Goal: Transaction & Acquisition: Purchase product/service

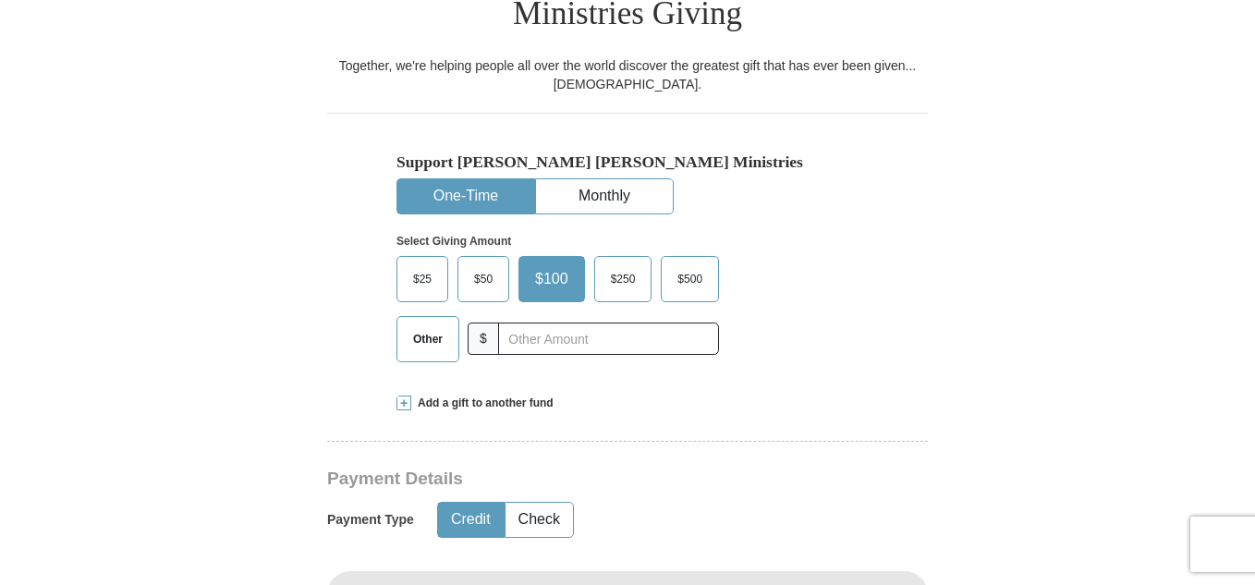
scroll to position [608, 0]
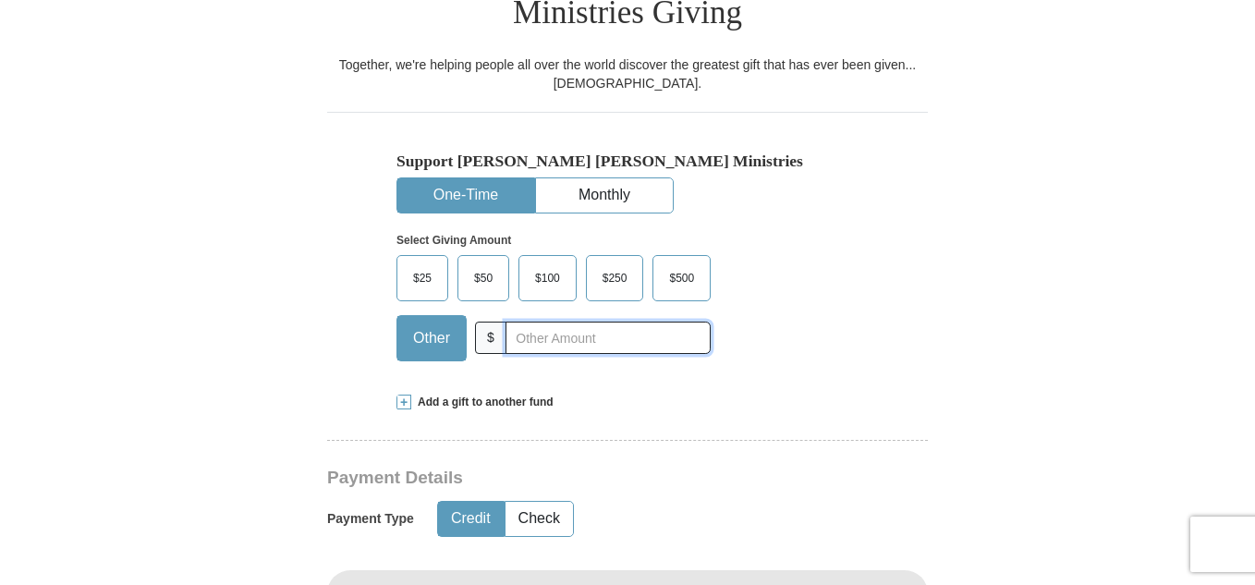
click at [583, 322] on input "text" at bounding box center [608, 338] width 205 height 32
type input "332"
click at [804, 312] on div "Select Giving Amount Amount must be a valid number The total gift cannot be les…" at bounding box center [628, 295] width 462 height 162
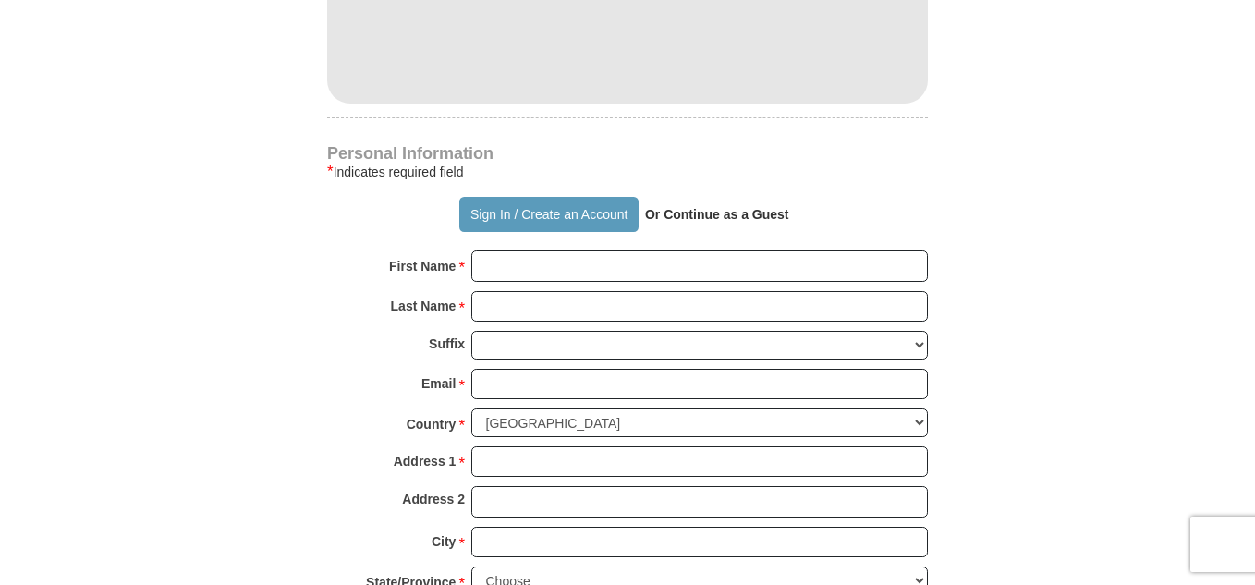
scroll to position [1277, 0]
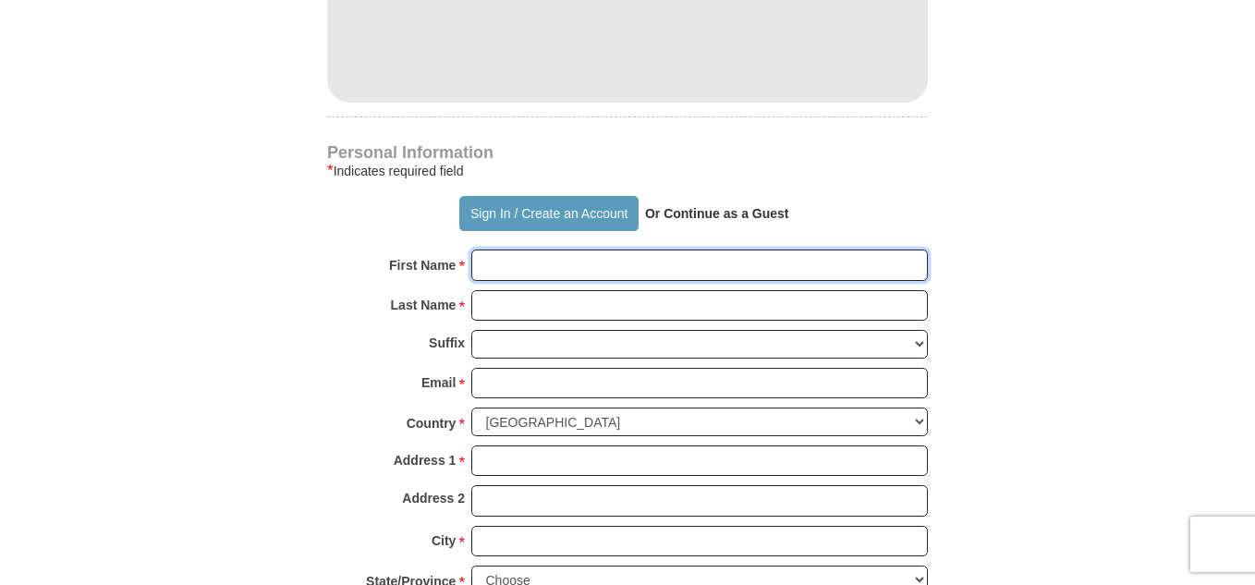
click at [646, 250] on input "First Name *" at bounding box center [699, 265] width 457 height 31
click at [534, 250] on input "First Name *" at bounding box center [699, 265] width 457 height 31
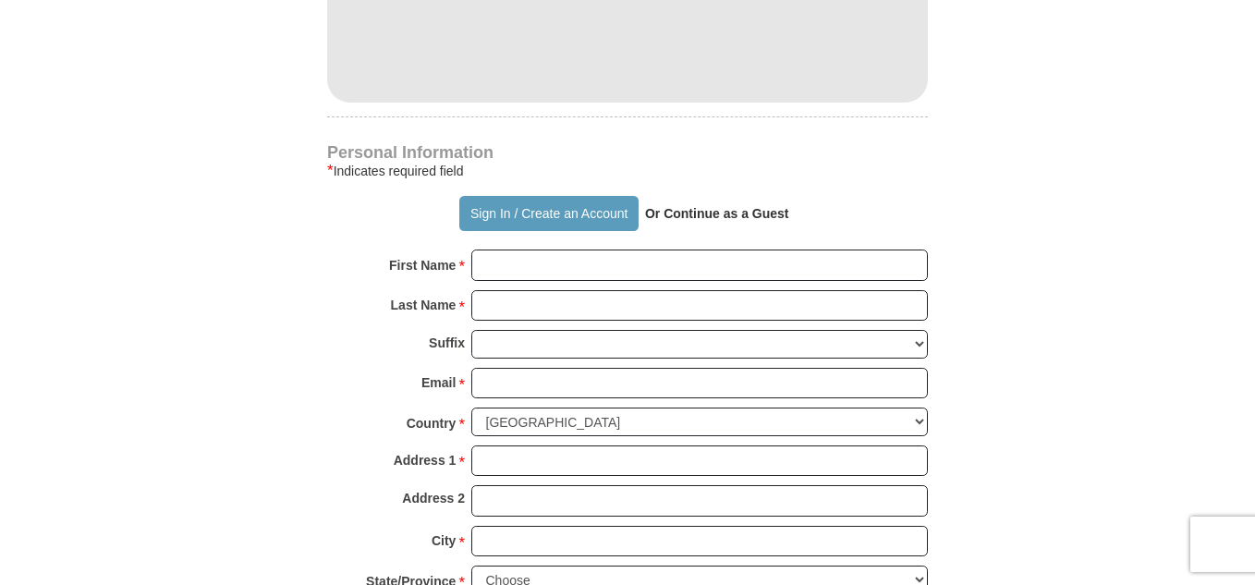
click at [326, 254] on form "Already have an account? Sign in for faster giving. Don't have an account? Crea…" at bounding box center [628, 37] width 1054 height 2318
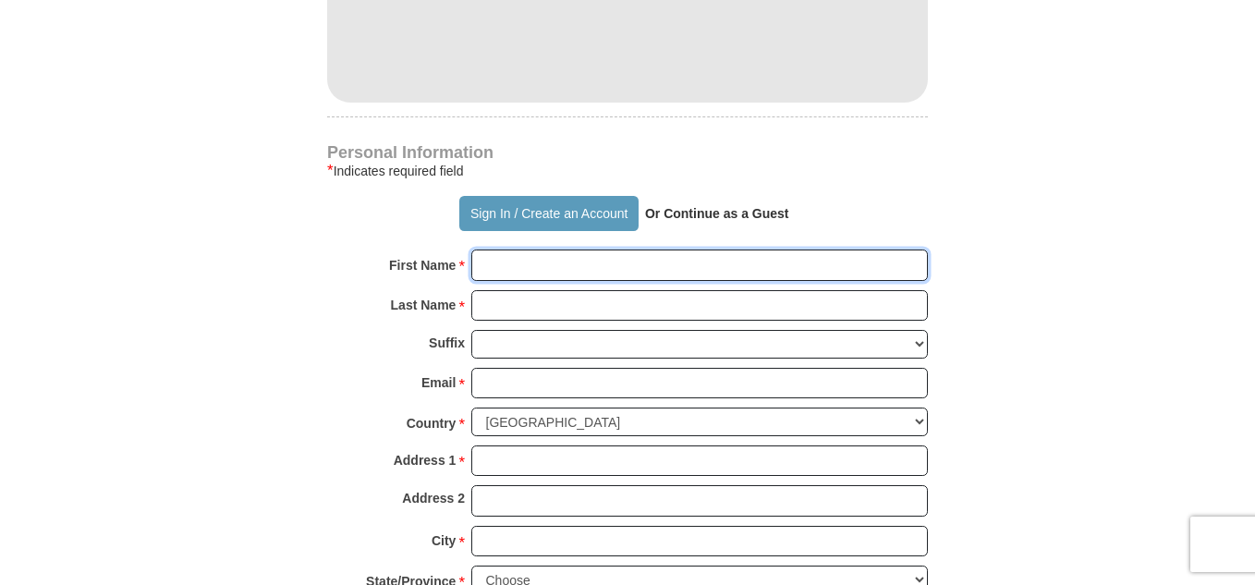
click at [559, 250] on input "First Name *" at bounding box center [699, 265] width 457 height 31
type input "[PERSON_NAME]"
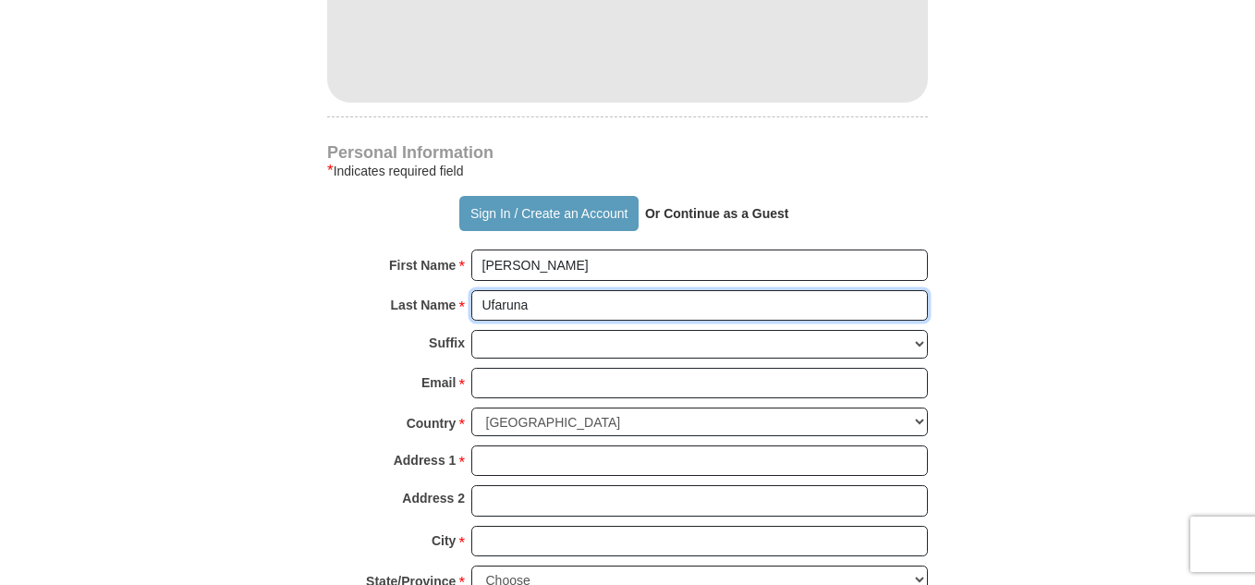
type input "Ufaruna"
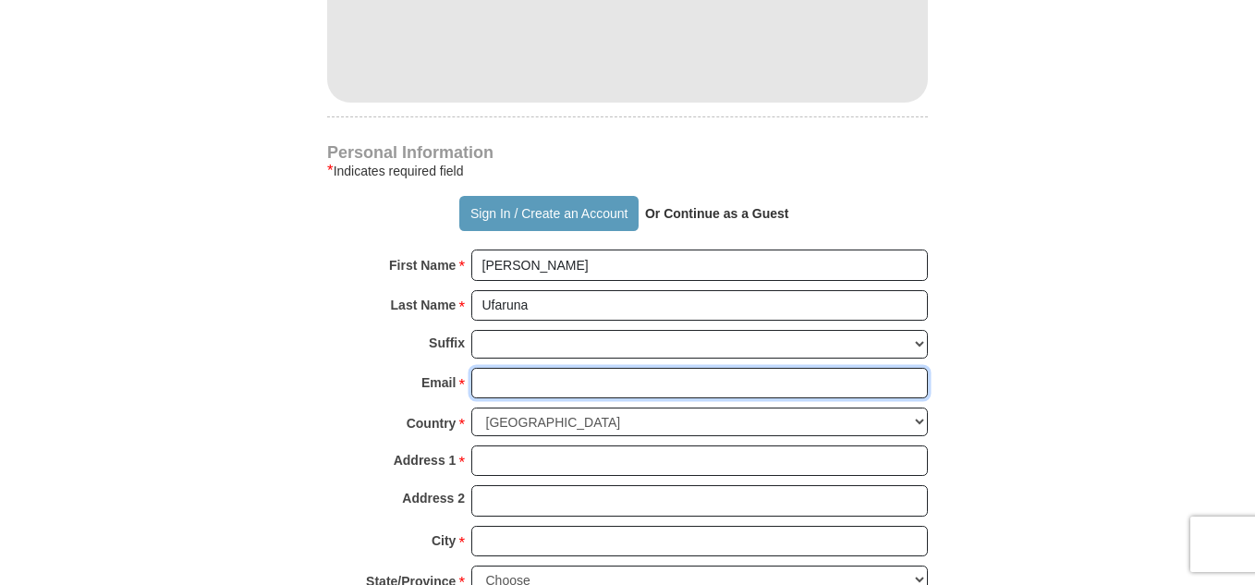
click at [507, 368] on input "Email *" at bounding box center [699, 383] width 457 height 31
type input "[EMAIL_ADDRESS][DOMAIN_NAME]"
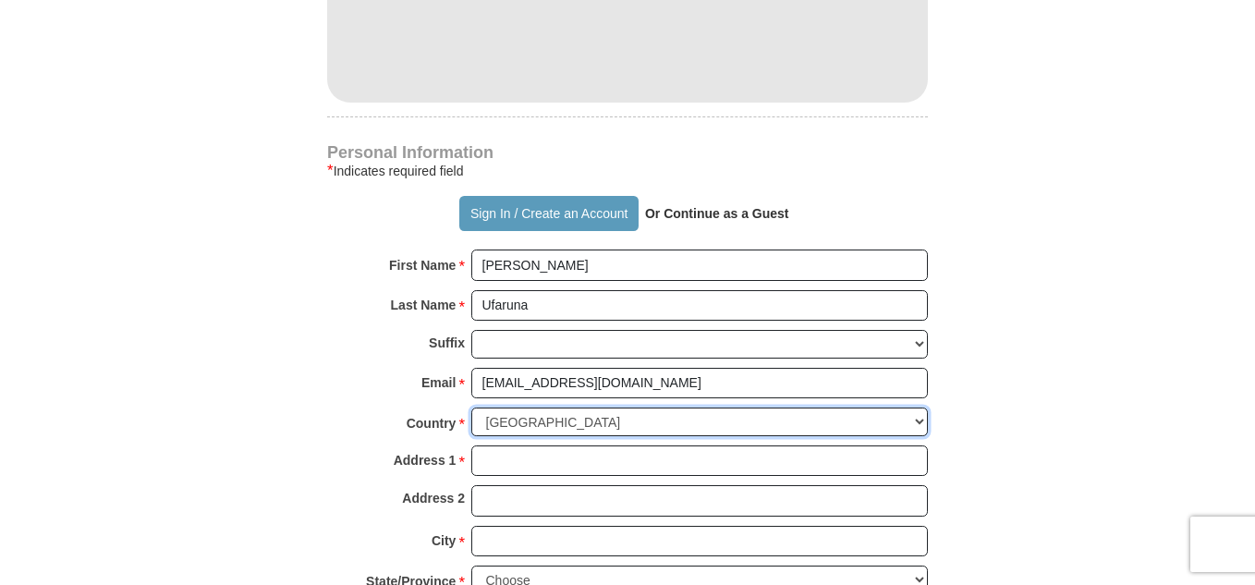
select select "NG"
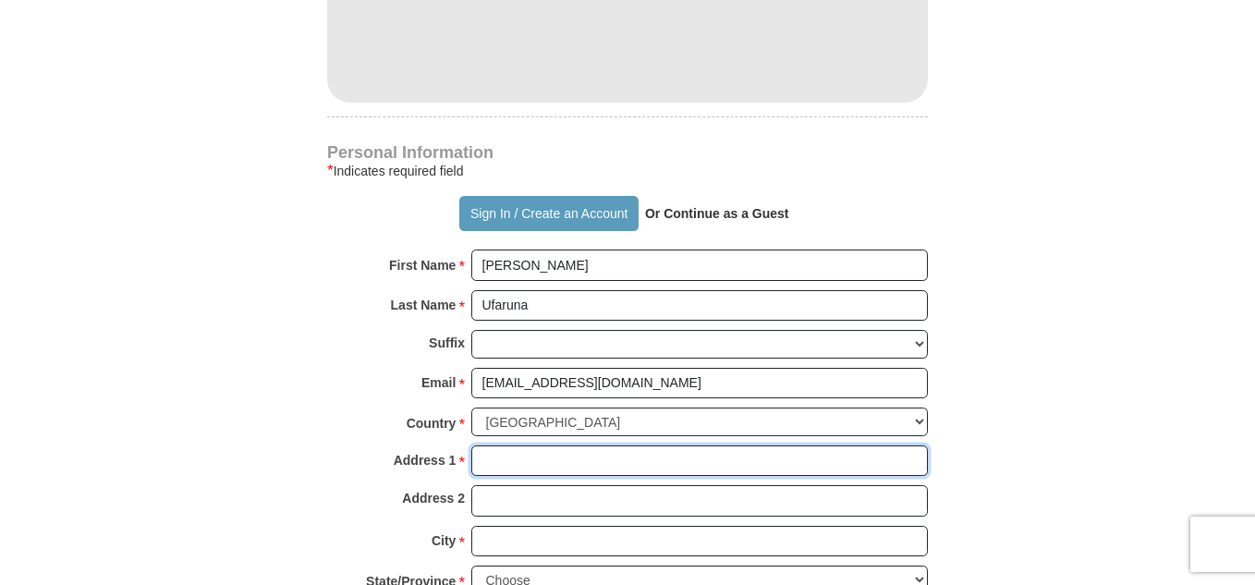
type input "[STREET_ADDRESS]"
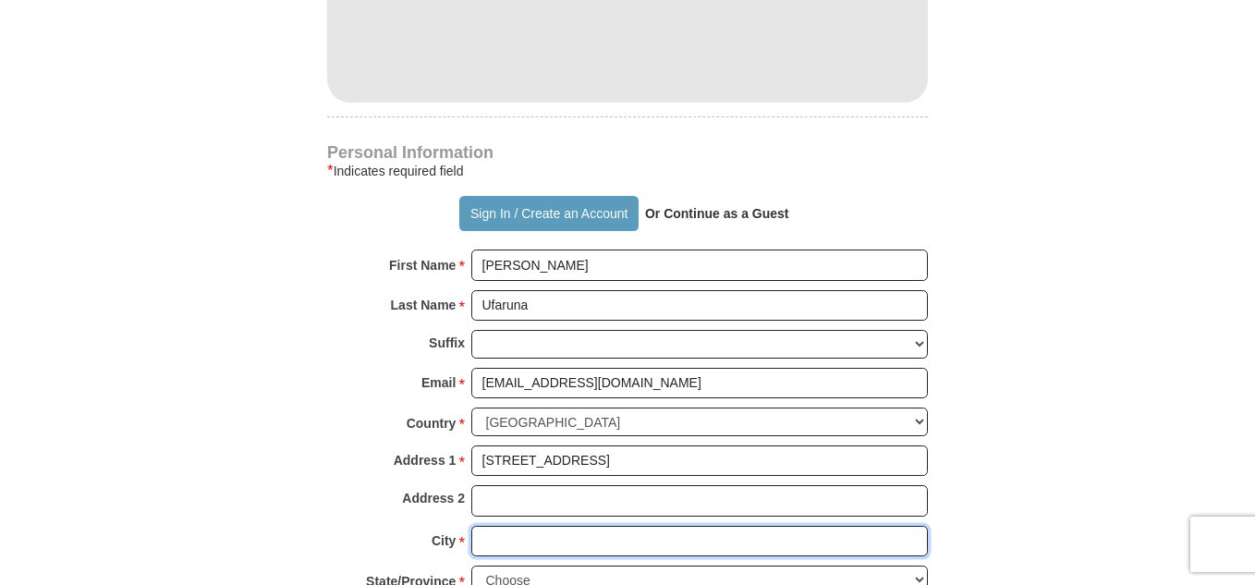
type input "Abuja"
type input "900108"
type input "08096497902"
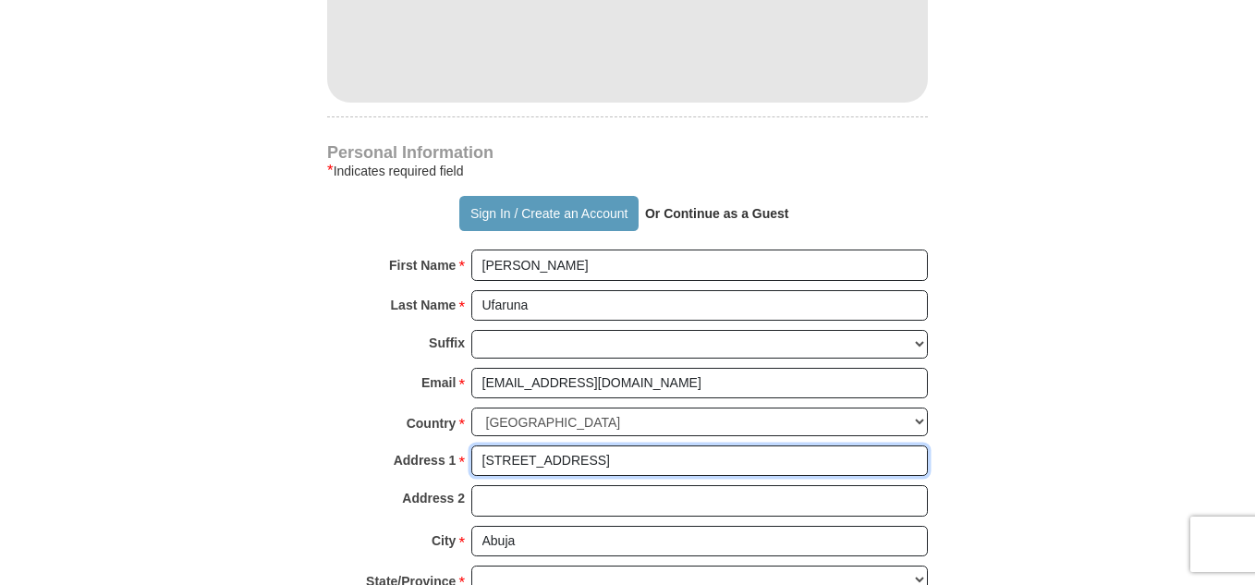
click at [652, 446] on input "[STREET_ADDRESS]" at bounding box center [699, 461] width 457 height 31
type input "[STREET_ADDRESS]"
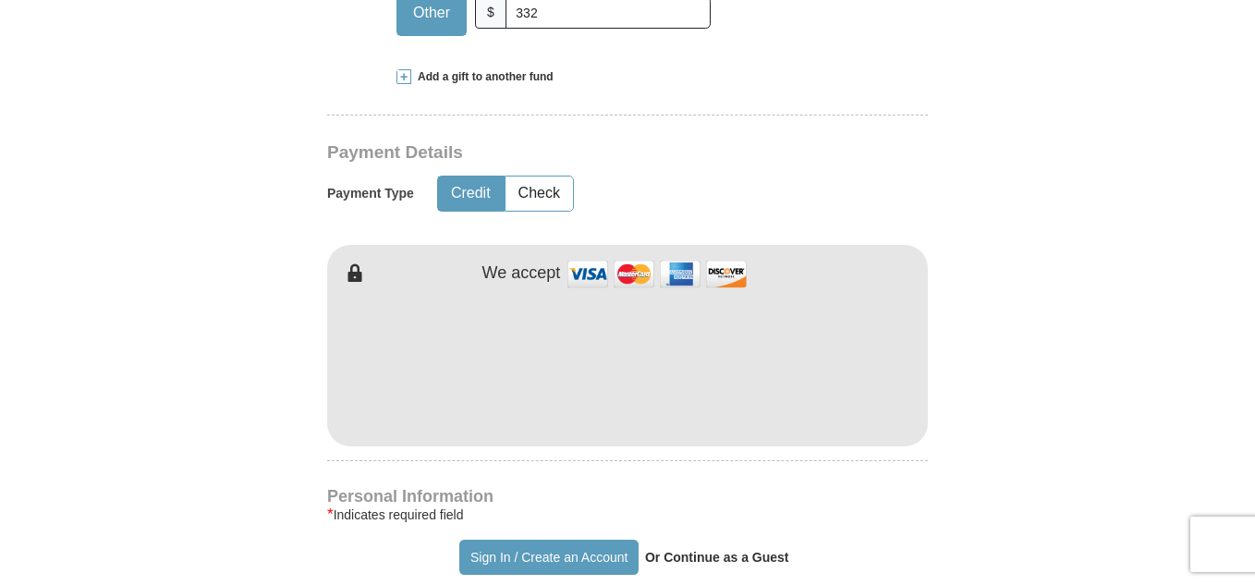
scroll to position [933, 0]
click at [963, 294] on form "Already have an account? Sign in for faster giving. Don't have an account? Crea…" at bounding box center [628, 383] width 1054 height 2321
click at [1024, 345] on form "Already have an account? Sign in for faster giving. Don't have an account? Crea…" at bounding box center [628, 383] width 1054 height 2321
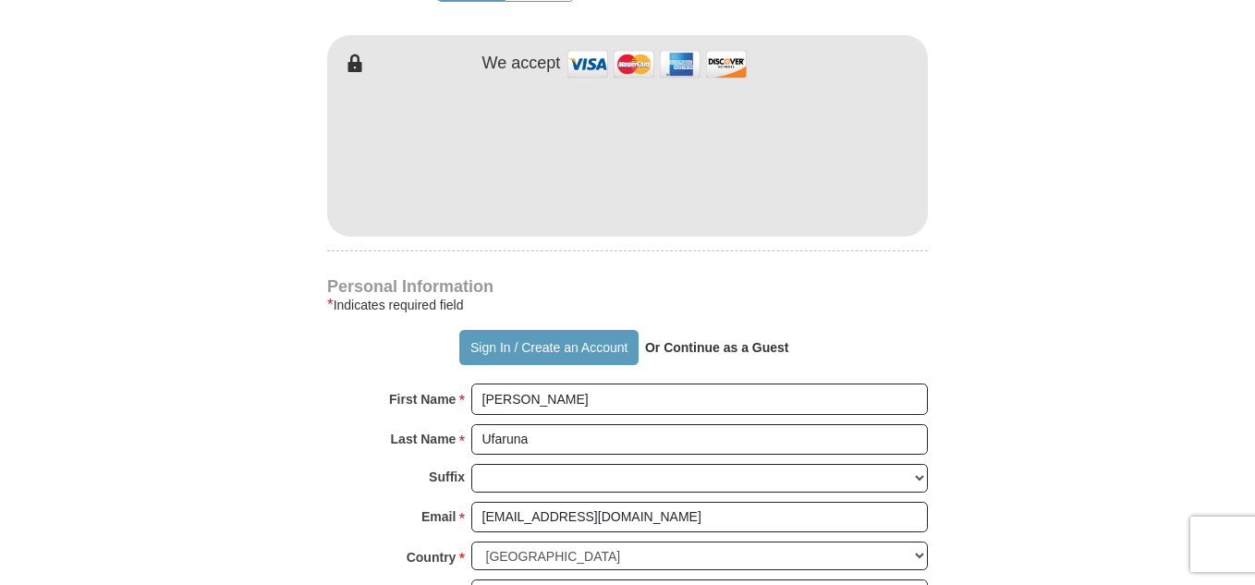
scroll to position [1143, 0]
click at [554, 331] on button "Sign In / Create an Account" at bounding box center [548, 348] width 178 height 35
